Goal: Task Accomplishment & Management: Use online tool/utility

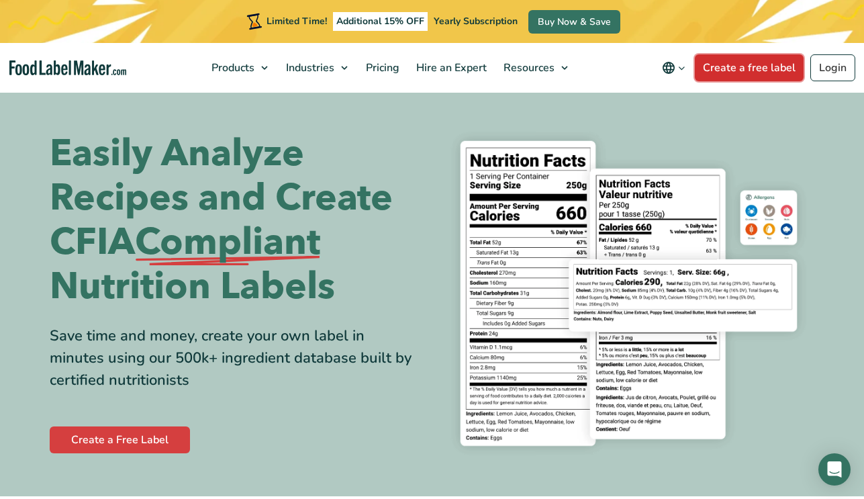
click at [751, 69] on link "Create a free label" at bounding box center [748, 67] width 109 height 27
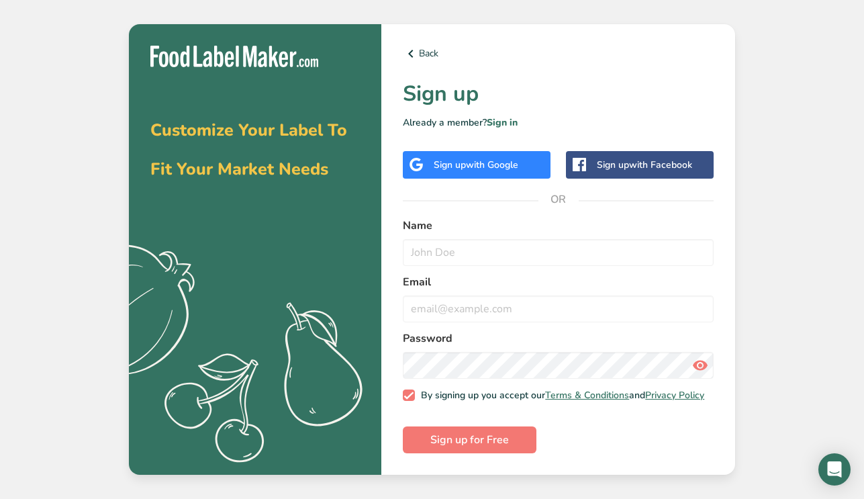
click at [435, 164] on div "Sign up with Google" at bounding box center [475, 165] width 85 height 14
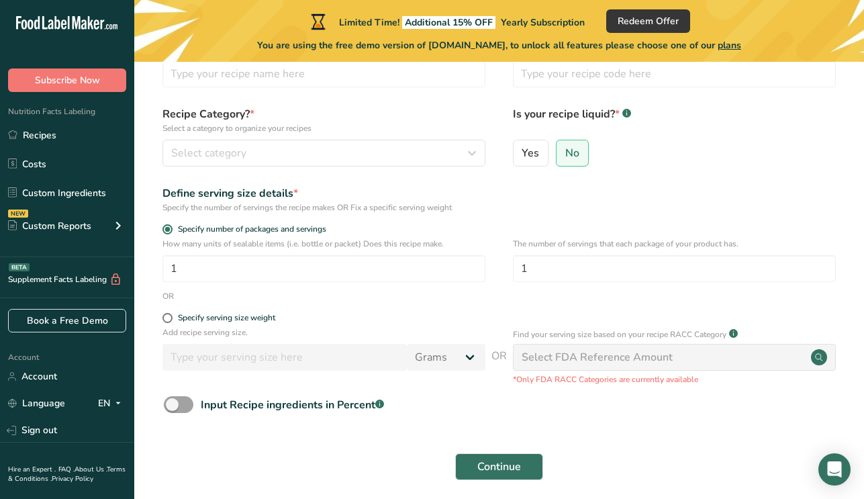
scroll to position [139, 0]
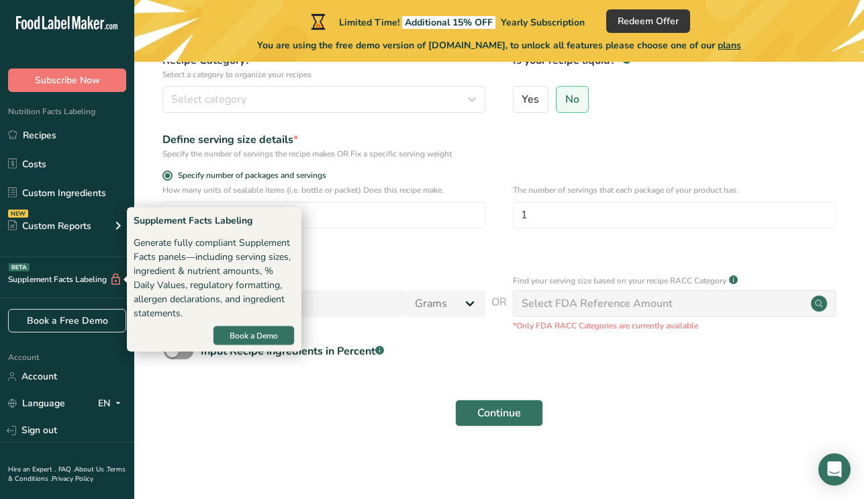
click at [79, 279] on div "Supplement Facts Labeling BETA" at bounding box center [61, 279] width 122 height 14
click at [242, 330] on span "Book a Demo" at bounding box center [253, 335] width 48 height 12
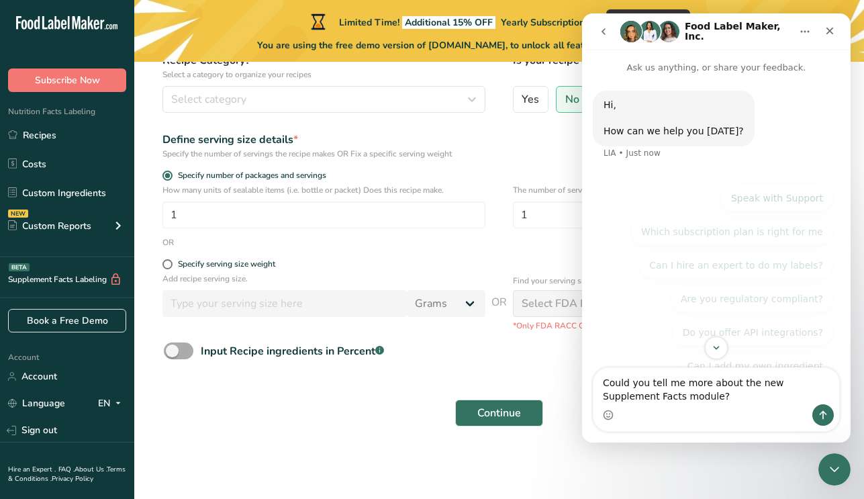
scroll to position [0, 0]
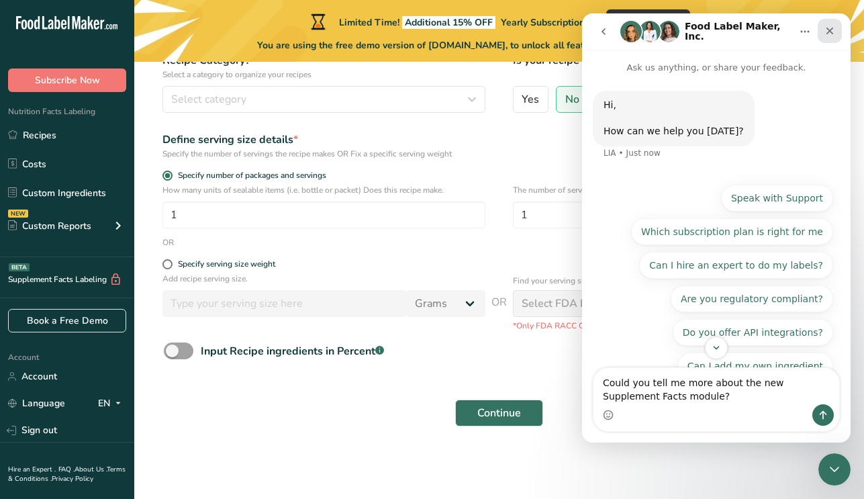
click at [829, 25] on div "Close" at bounding box center [829, 31] width 24 height 24
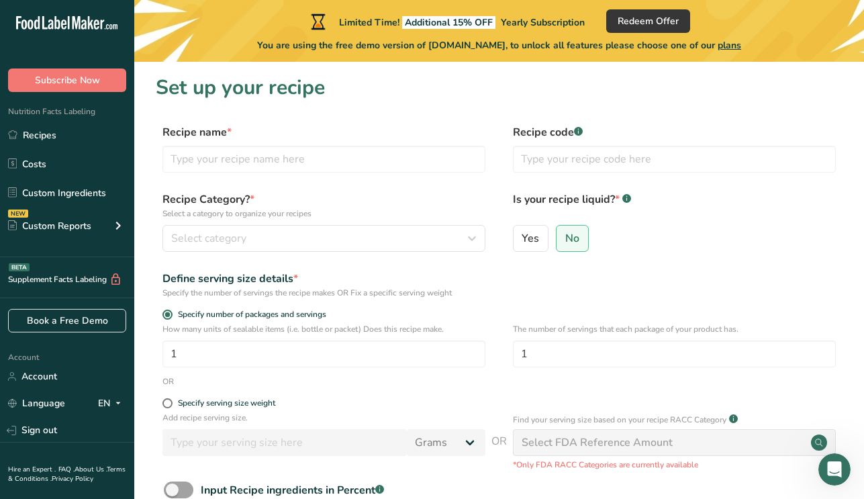
click at [731, 40] on span "plans" at bounding box center [728, 45] width 23 height 13
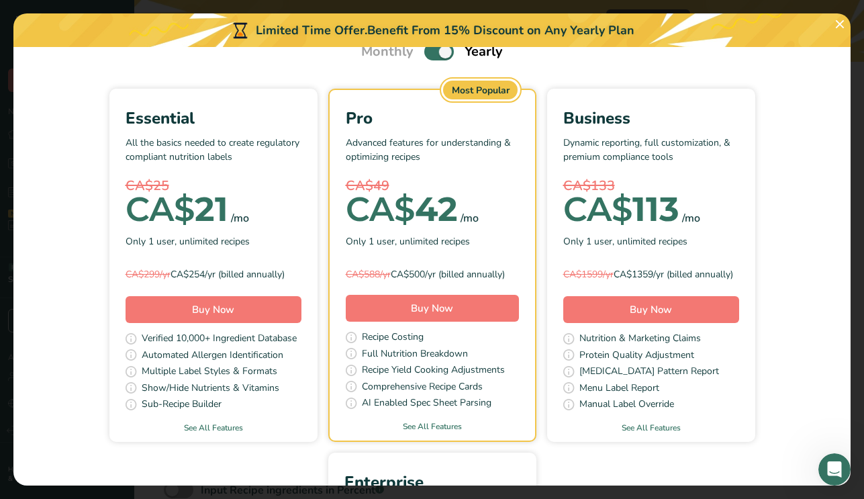
scroll to position [64, 0]
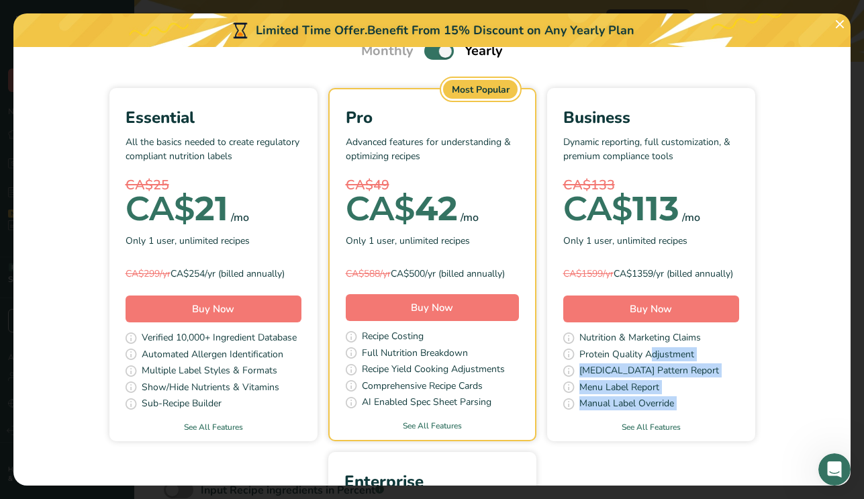
drag, startPoint x: 580, startPoint y: 365, endPoint x: 599, endPoint y: 431, distance: 68.4
click at [598, 431] on div "Business Dynamic reporting, full customization, & premium compliance tools CA$1…" at bounding box center [651, 264] width 208 height 353
click at [599, 431] on div "Business Dynamic reporting, full customization, & premium compliance tools CA$1…" at bounding box center [651, 264] width 208 height 353
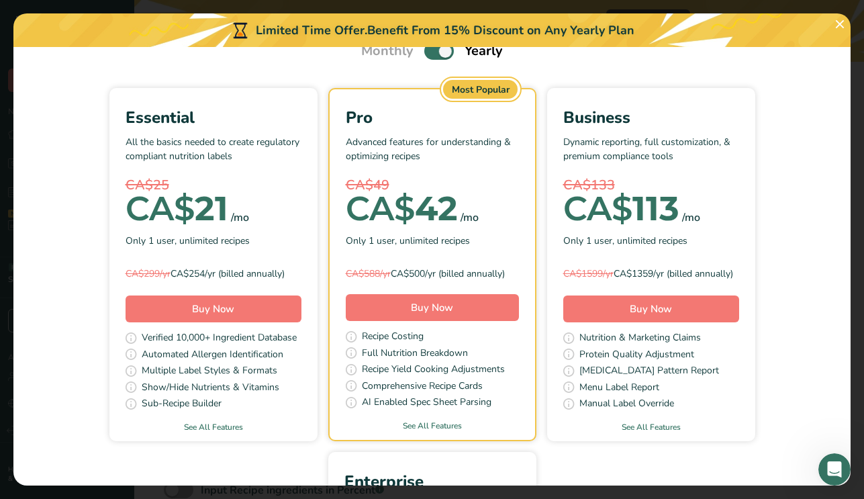
drag, startPoint x: 575, startPoint y: 403, endPoint x: 574, endPoint y: 472, distance: 69.8
click at [574, 472] on body ".a-20{fill:#fff;} Subscribe Now Nutrition Facts Labeling Recipes Costs Custom I…" at bounding box center [432, 318] width 864 height 637
click at [637, 433] on link "See All Features" at bounding box center [651, 427] width 208 height 12
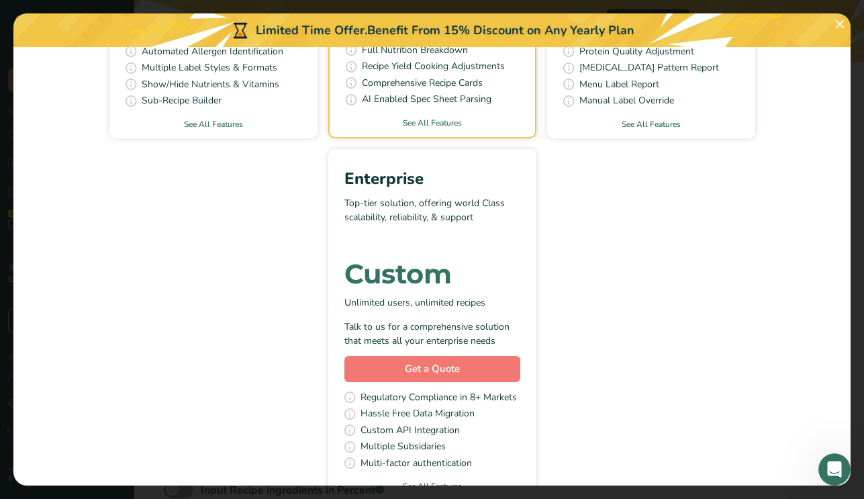
scroll to position [411, 0]
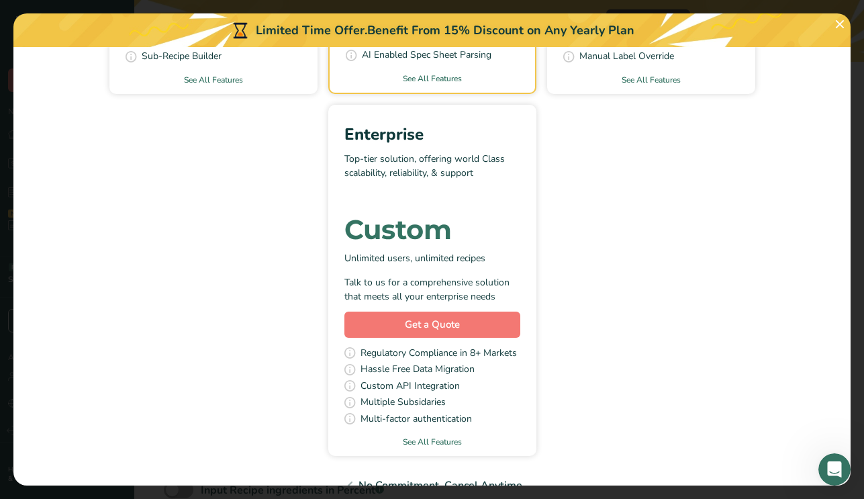
click at [602, 206] on div "Essential All the basics needed to create regulatory compliant nutrition labels…" at bounding box center [432, 98] width 804 height 715
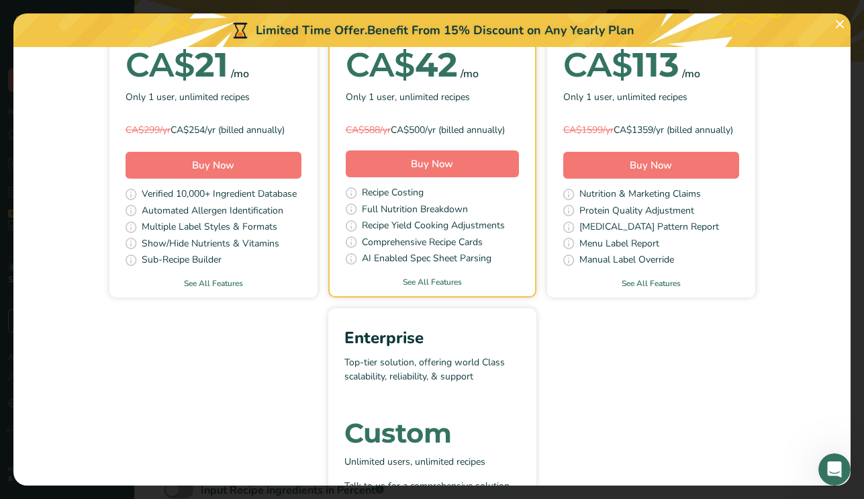
scroll to position [0, 0]
